Goal: Find specific page/section: Find specific page/section

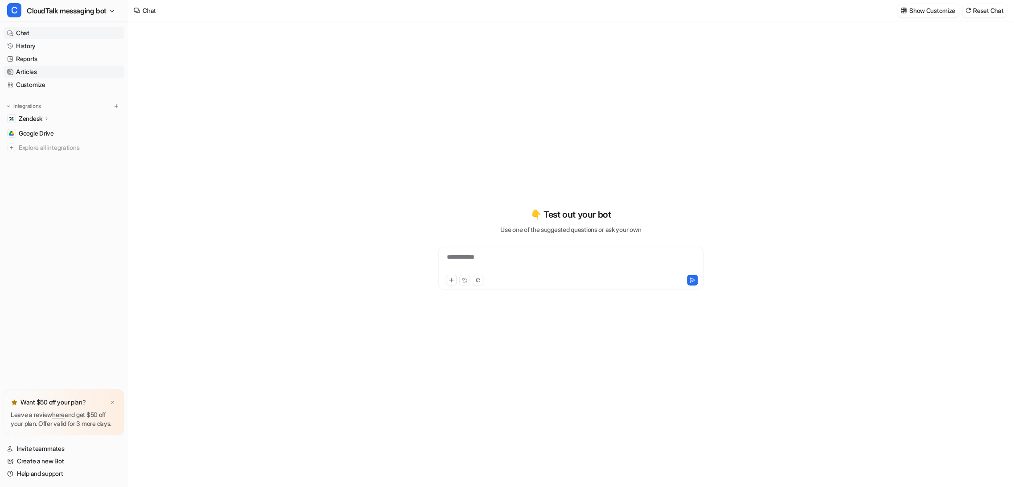
type textarea "**********"
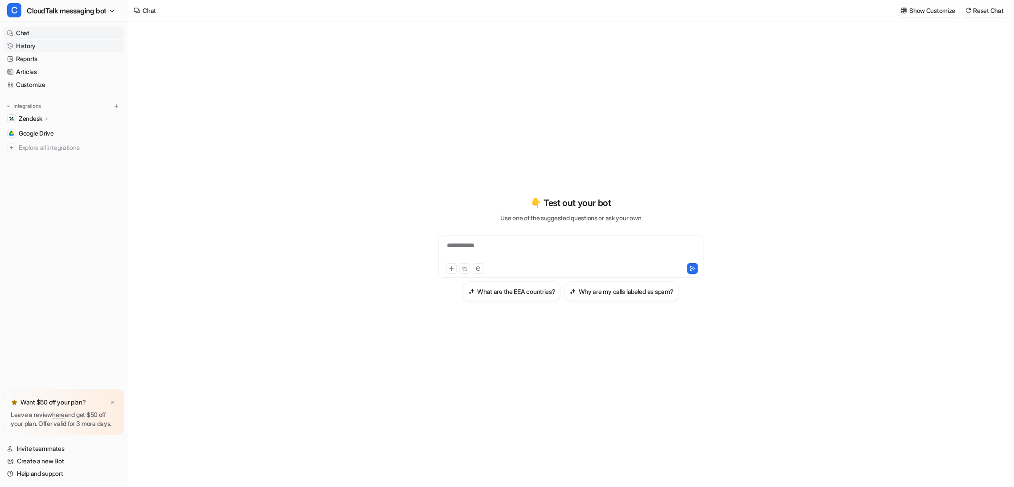
click at [33, 46] on link "History" at bounding box center [64, 46] width 121 height 12
